Goal: Find specific page/section: Find specific page/section

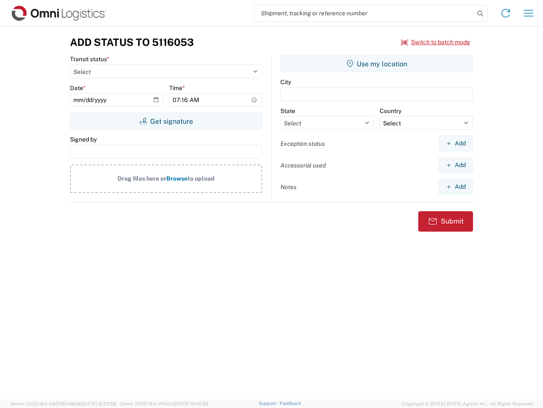
click at [365, 13] on input "search" at bounding box center [365, 13] width 220 height 16
click at [481, 14] on icon at bounding box center [481, 14] width 12 height 12
click at [506, 13] on icon at bounding box center [506, 13] width 14 height 14
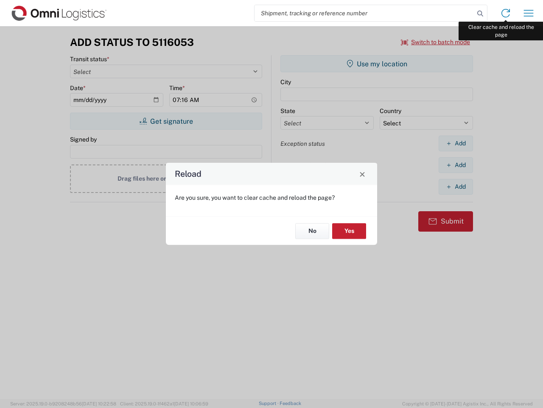
click at [529, 13] on div "Reload Are you sure, you want to clear cache and reload the page? No Yes" at bounding box center [271, 204] width 543 height 408
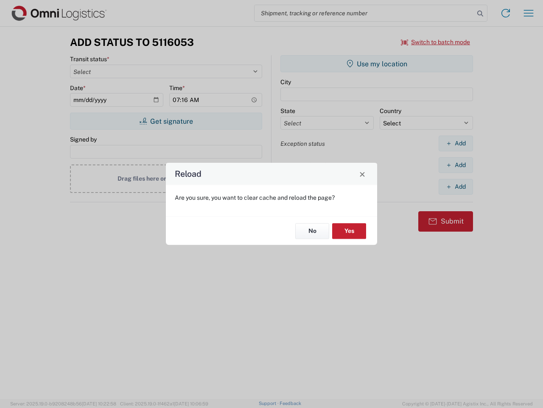
click at [436, 42] on div "Reload Are you sure, you want to clear cache and reload the page? No Yes" at bounding box center [271, 204] width 543 height 408
click at [166, 121] on div "Reload Are you sure, you want to clear cache and reload the page? No Yes" at bounding box center [271, 204] width 543 height 408
click at [377, 64] on div "Reload Are you sure, you want to clear cache and reload the page? No Yes" at bounding box center [271, 204] width 543 height 408
click at [456, 143] on div "Reload Are you sure, you want to clear cache and reload the page? No Yes" at bounding box center [271, 204] width 543 height 408
click at [456, 165] on div "Reload Are you sure, you want to clear cache and reload the page? No Yes" at bounding box center [271, 204] width 543 height 408
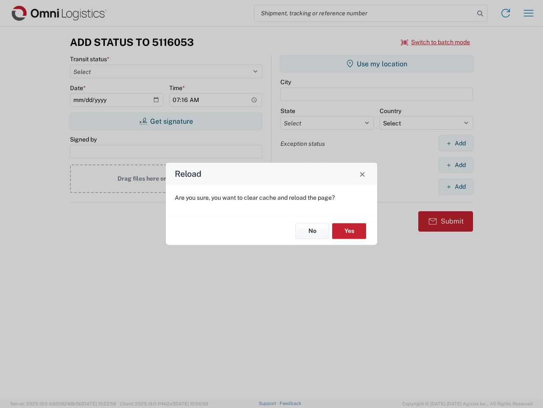
click at [456, 186] on div "Reload Are you sure, you want to clear cache and reload the page? No Yes" at bounding box center [271, 204] width 543 height 408
